Goal: Information Seeking & Learning: Learn about a topic

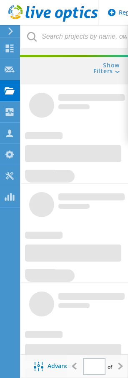
type input "1"
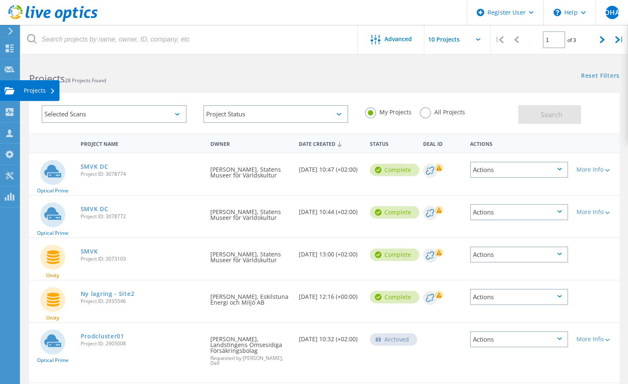
click at [8, 88] on use at bounding box center [10, 90] width 10 height 7
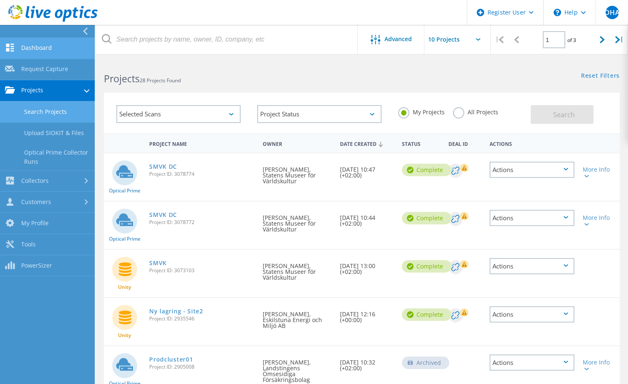
click at [33, 51] on link "Dashboard" at bounding box center [47, 48] width 95 height 21
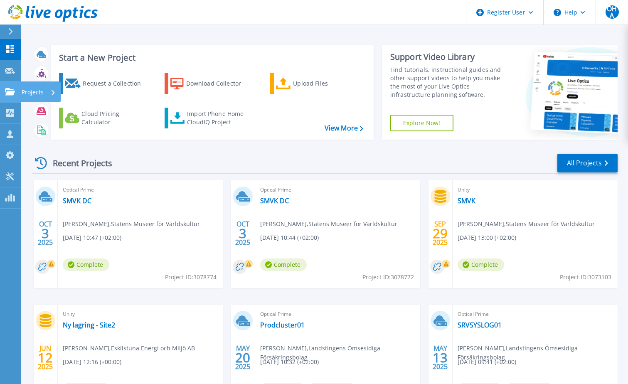
click at [16, 95] on link "Projects Projects" at bounding box center [10, 91] width 21 height 21
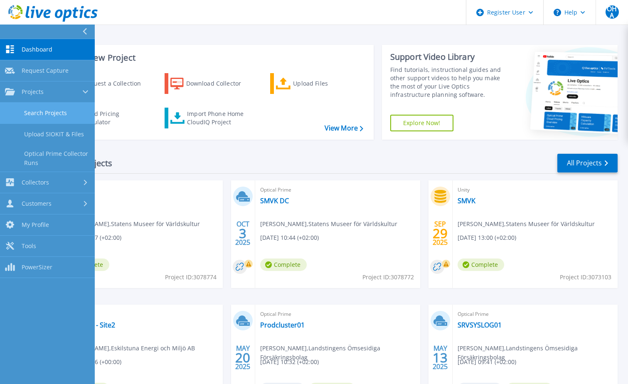
click at [60, 110] on link "Search Projects" at bounding box center [47, 113] width 95 height 21
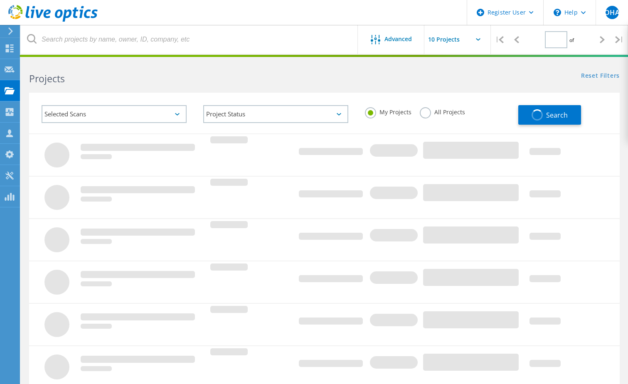
type input "1"
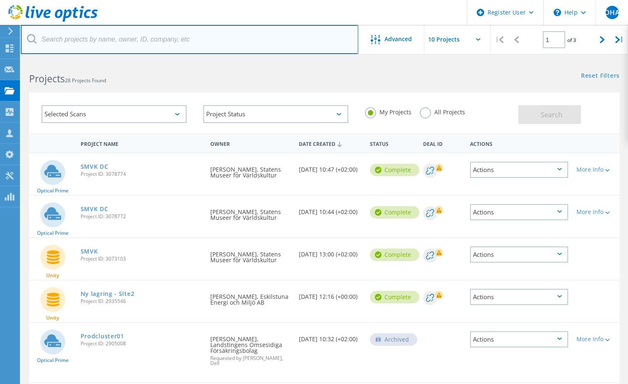
click at [143, 42] on input "text" at bounding box center [189, 39] width 337 height 29
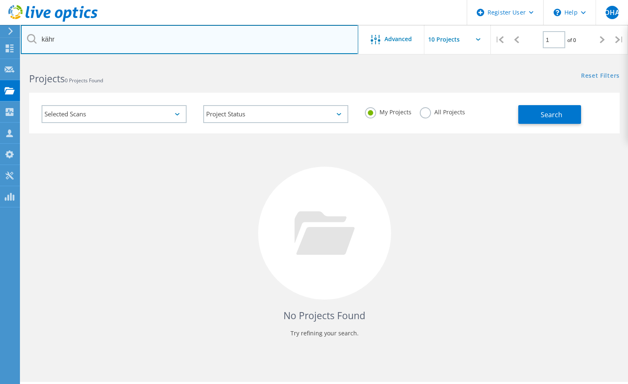
type input "kähr"
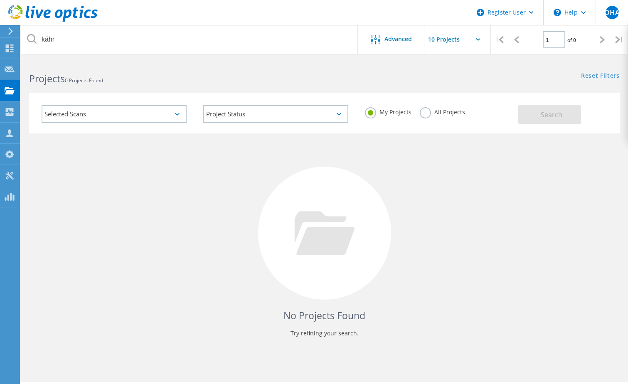
drag, startPoint x: 441, startPoint y: 112, endPoint x: 448, endPoint y: 112, distance: 6.6
click at [444, 112] on label "All Projects" at bounding box center [442, 111] width 45 height 8
click at [426, 113] on label "All Projects" at bounding box center [442, 111] width 45 height 8
click at [0, 0] on input "All Projects" at bounding box center [0, 0] width 0 height 0
click at [533, 116] on button "Search" at bounding box center [549, 114] width 63 height 19
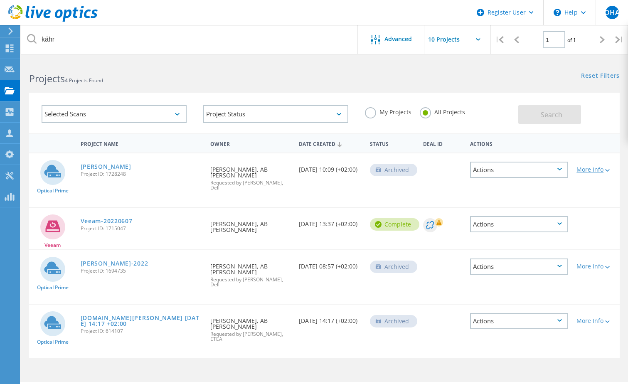
click at [607, 167] on div at bounding box center [606, 169] width 6 height 5
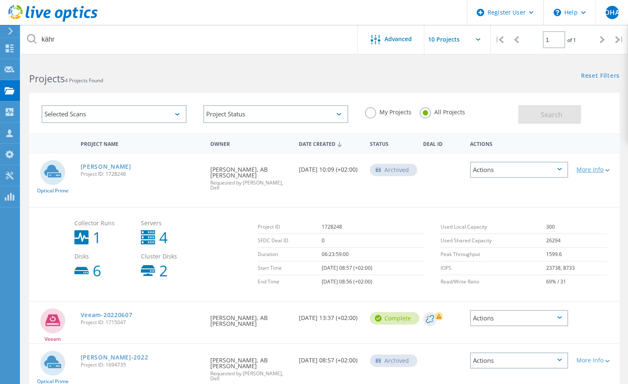
click at [607, 167] on div at bounding box center [606, 169] width 6 height 5
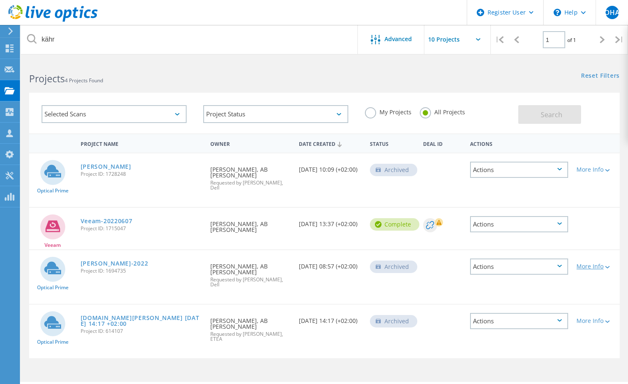
click at [602, 263] on div "More Info" at bounding box center [595, 266] width 39 height 6
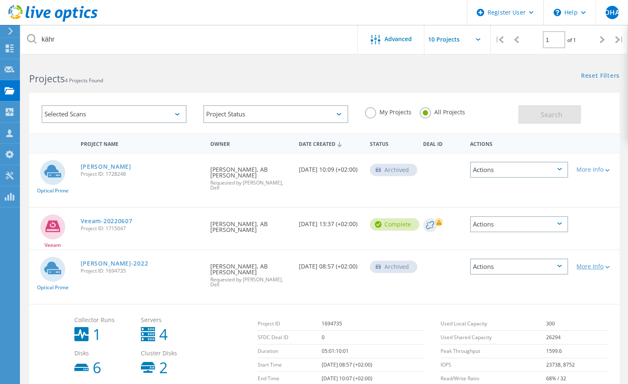
click at [602, 263] on div "More Info" at bounding box center [595, 266] width 39 height 6
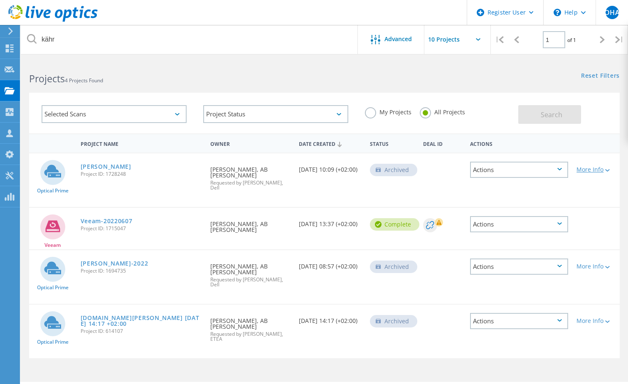
click at [605, 170] on div at bounding box center [606, 169] width 6 height 5
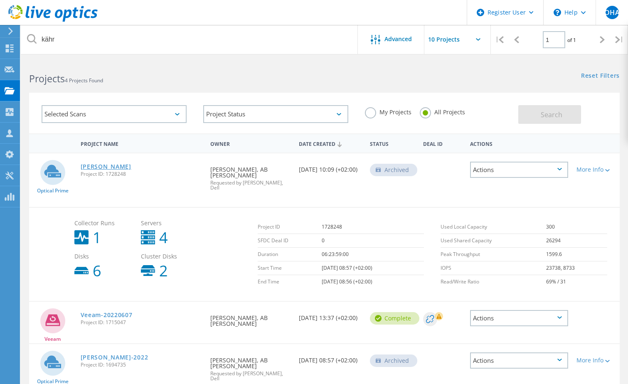
click at [91, 166] on link "Kahrs" at bounding box center [106, 167] width 51 height 6
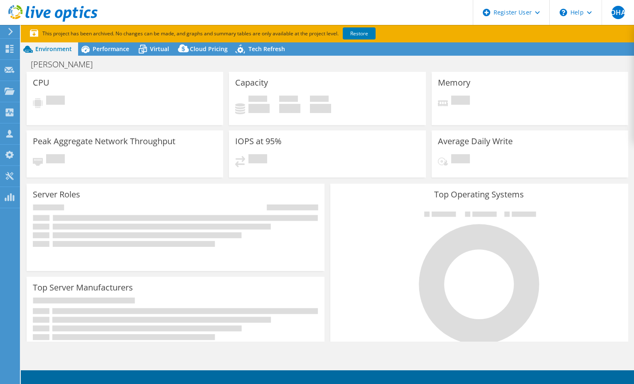
select select "USD"
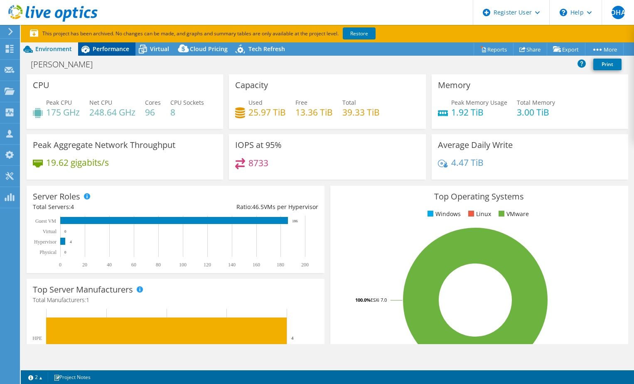
click at [100, 49] on span "Performance" at bounding box center [111, 49] width 37 height 8
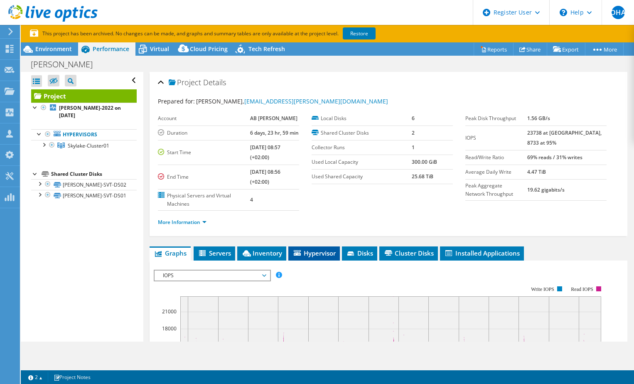
click at [323, 252] on span "Hypervisor" at bounding box center [314, 253] width 43 height 8
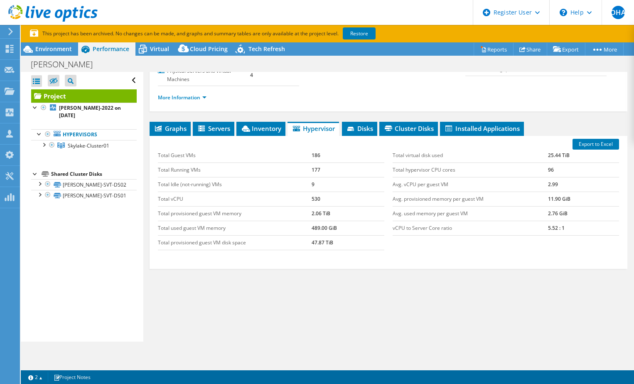
scroll to position [42, 0]
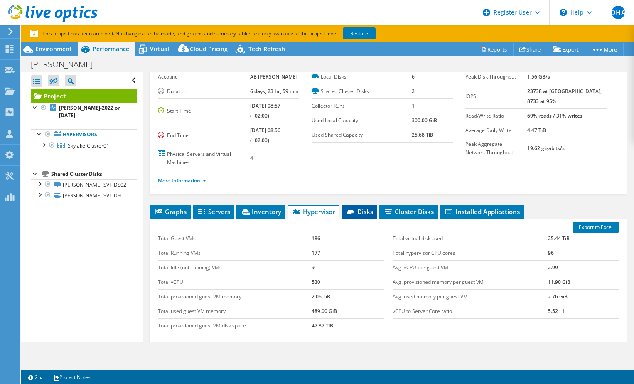
click at [367, 208] on span "Disks" at bounding box center [359, 211] width 27 height 8
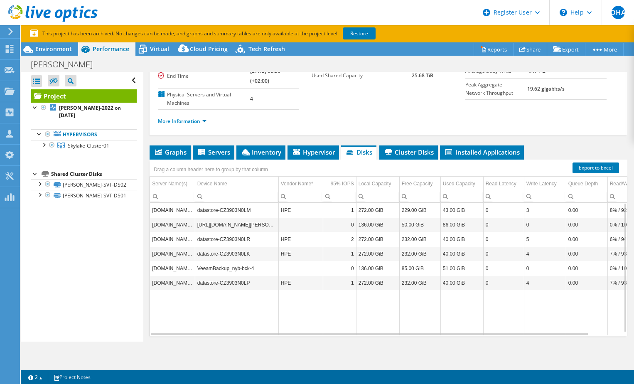
scroll to position [83, 0]
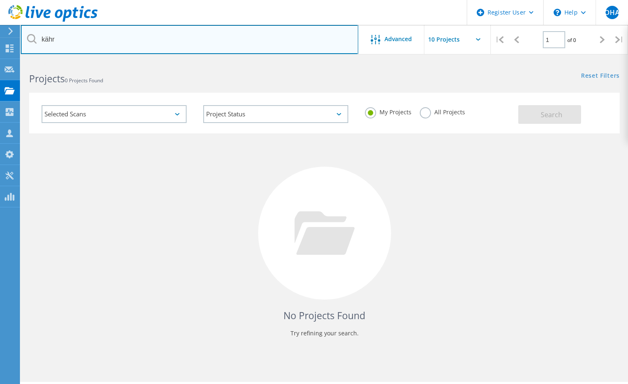
drag, startPoint x: 94, startPoint y: 39, endPoint x: 98, endPoint y: 38, distance: 4.6
click at [94, 39] on input "kähr" at bounding box center [189, 39] width 337 height 29
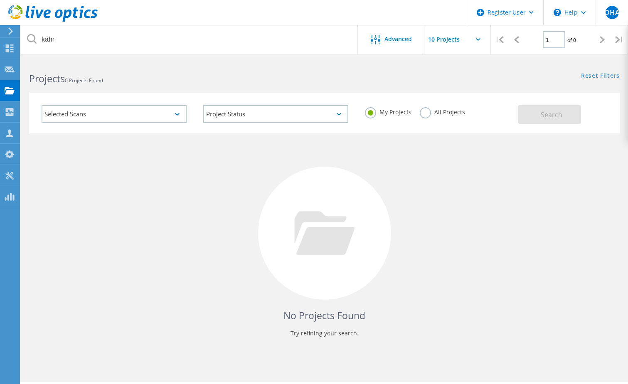
click at [449, 111] on label "All Projects" at bounding box center [442, 111] width 45 height 8
click at [0, 0] on input "All Projects" at bounding box center [0, 0] width 0 height 0
click at [544, 113] on span "Search" at bounding box center [552, 114] width 22 height 9
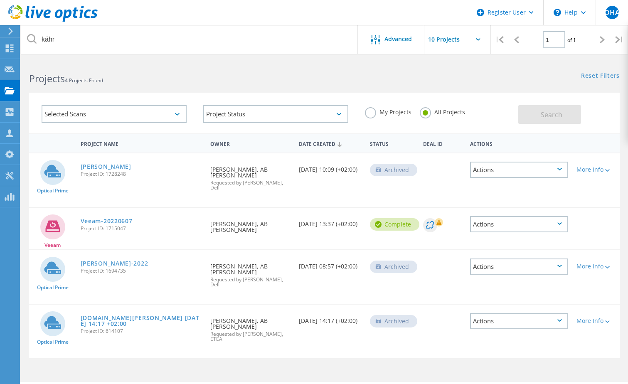
click at [611, 263] on div "More Info" at bounding box center [595, 266] width 39 height 6
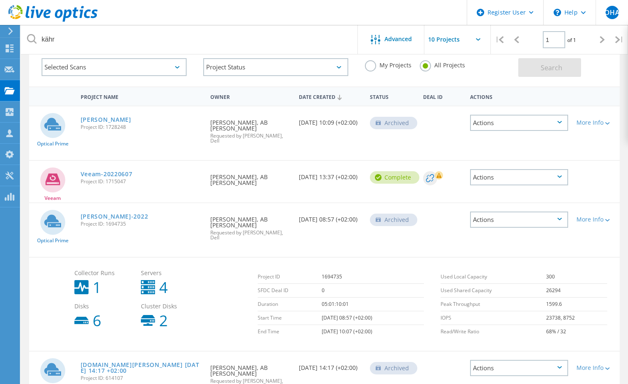
scroll to position [83, 0]
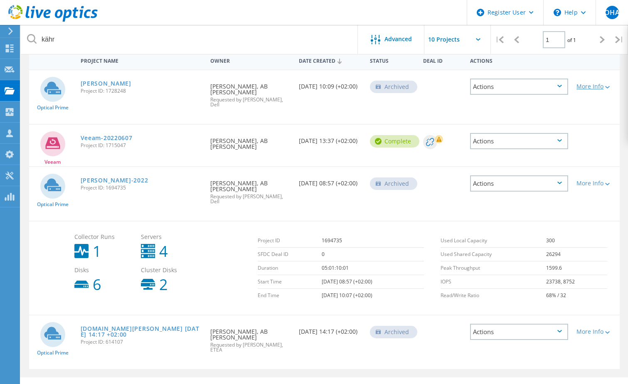
click at [608, 88] on icon at bounding box center [607, 87] width 5 height 2
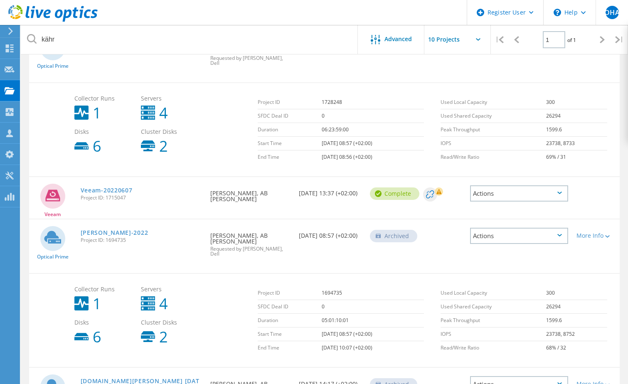
scroll to position [166, 0]
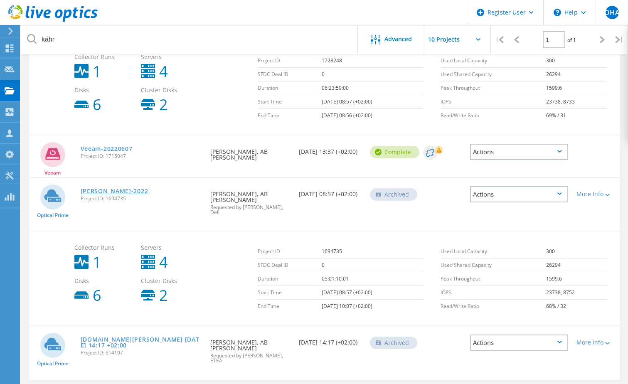
click at [96, 189] on link "[PERSON_NAME]-2022" at bounding box center [115, 191] width 68 height 6
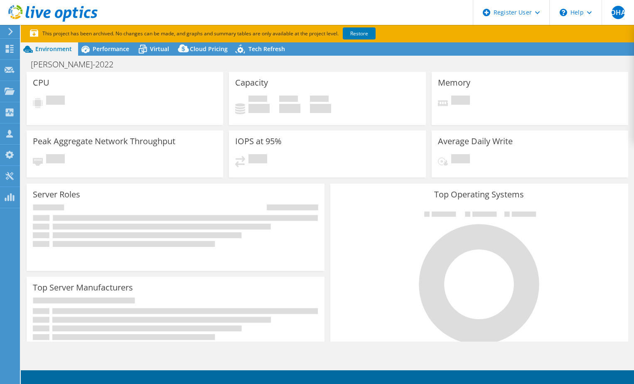
select select "USD"
select select "EUFrankfurt"
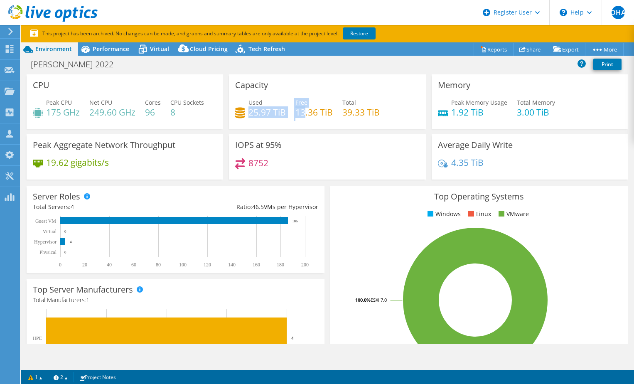
drag, startPoint x: 301, startPoint y: 117, endPoint x: 247, endPoint y: 118, distance: 54.0
click at [247, 118] on div "Used 25.97 TiB Free 13.36 TiB Total 39.33 TiB" at bounding box center [327, 111] width 184 height 27
click at [359, 117] on h4 "39.33 TiB" at bounding box center [360, 112] width 37 height 9
drag, startPoint x: 386, startPoint y: 113, endPoint x: 286, endPoint y: 114, distance: 100.6
click at [286, 114] on div "Used 25.97 TiB Free 13.36 TiB Total 39.33 TiB" at bounding box center [327, 111] width 184 height 27
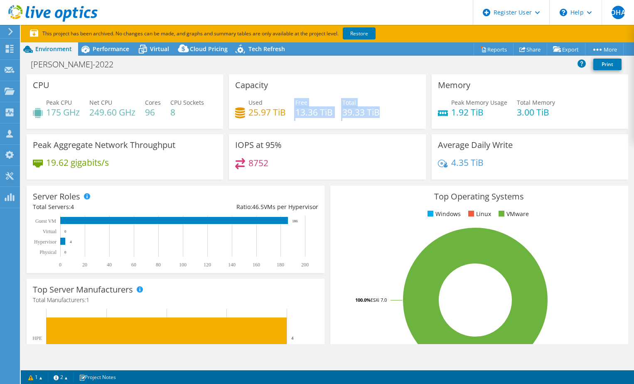
click at [286, 114] on div "Used 25.97 TiB Free 13.36 TiB Total 39.33 TiB" at bounding box center [327, 111] width 184 height 27
click at [163, 49] on span "Virtual" at bounding box center [159, 49] width 19 height 8
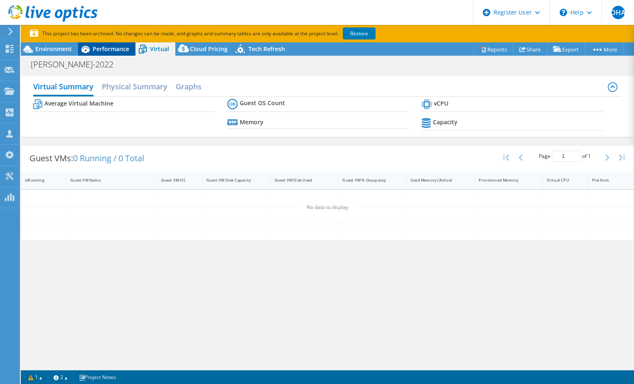
click at [118, 49] on span "Performance" at bounding box center [111, 49] width 37 height 8
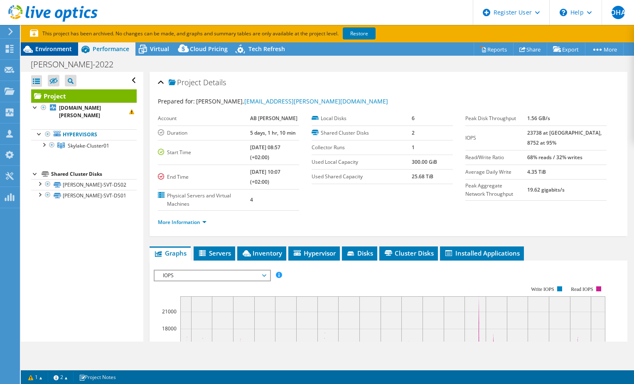
click at [55, 53] on div "Environment" at bounding box center [49, 48] width 57 height 13
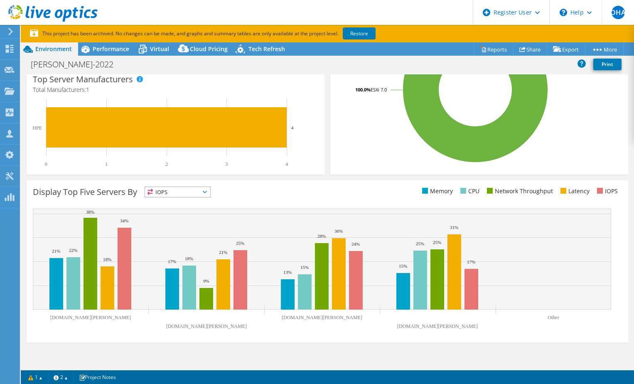
scroll to position [214, 0]
